Goal: Complete application form

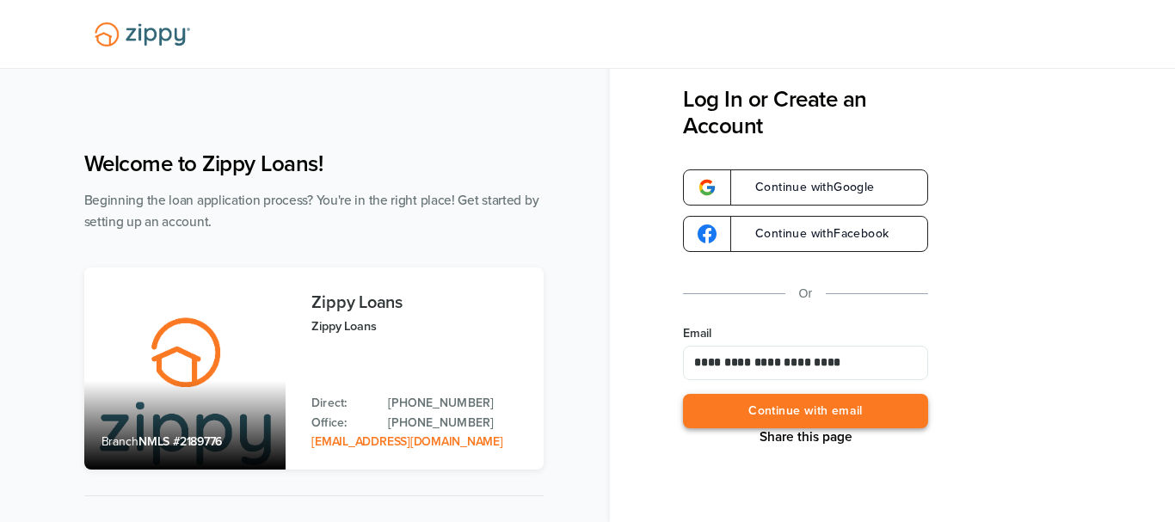
type input "**********"
click at [792, 415] on button "Continue with email" at bounding box center [805, 411] width 245 height 35
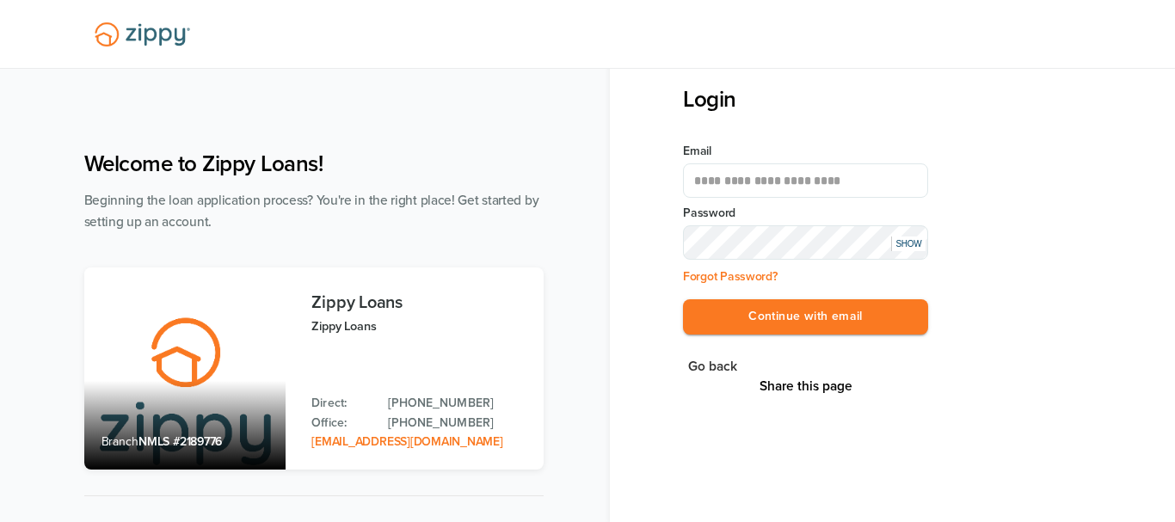
click at [819, 299] on div "**********" at bounding box center [805, 249] width 245 height 212
click at [819, 307] on button "Continue with email" at bounding box center [805, 316] width 245 height 35
